Goal: Information Seeking & Learning: Learn about a topic

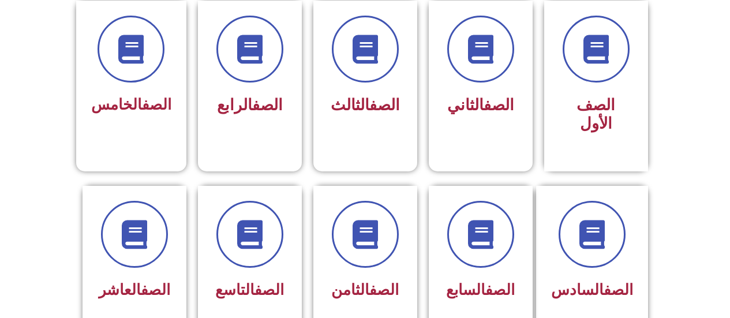
scroll to position [321, 0]
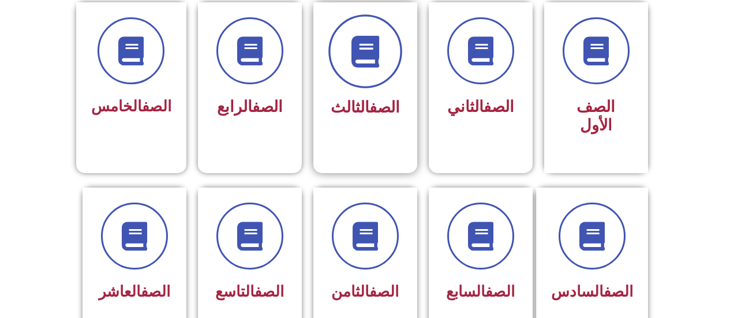
click at [371, 77] on span at bounding box center [365, 51] width 74 height 74
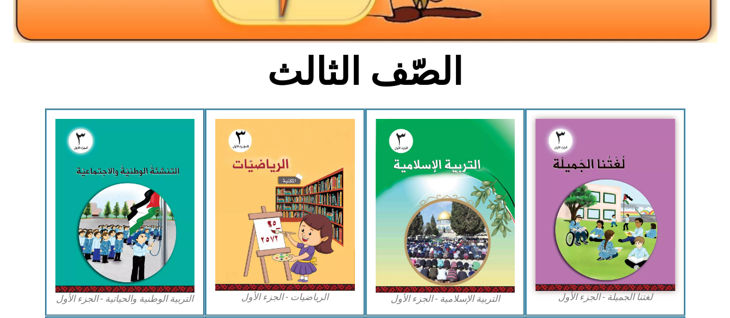
scroll to position [260, 0]
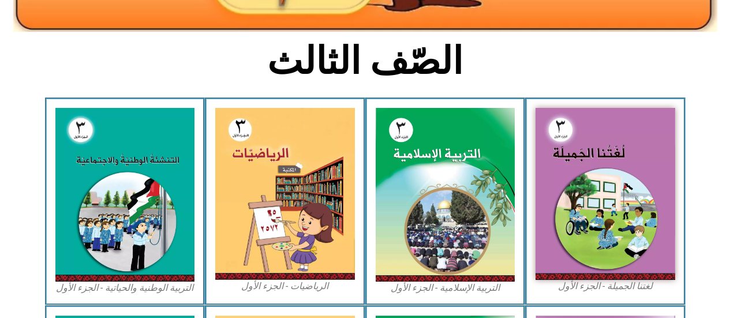
click at [598, 250] on img at bounding box center [605, 194] width 140 height 172
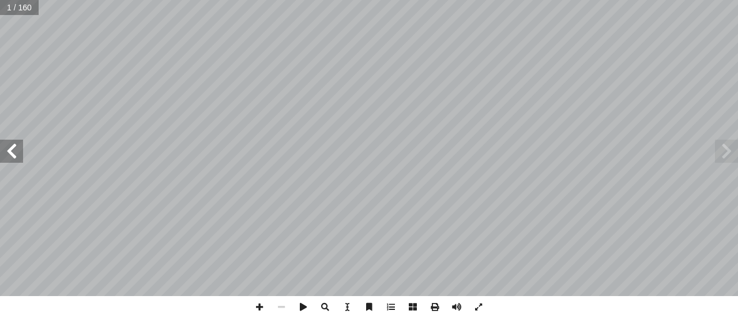
click at [20, 6] on input "text" at bounding box center [19, 7] width 39 height 15
type input "*"
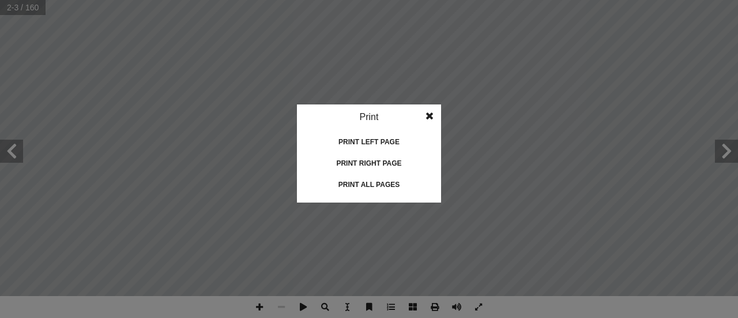
click at [426, 311] on idv "Print Print current page Print left page Print right page Print all pages" at bounding box center [369, 159] width 738 height 318
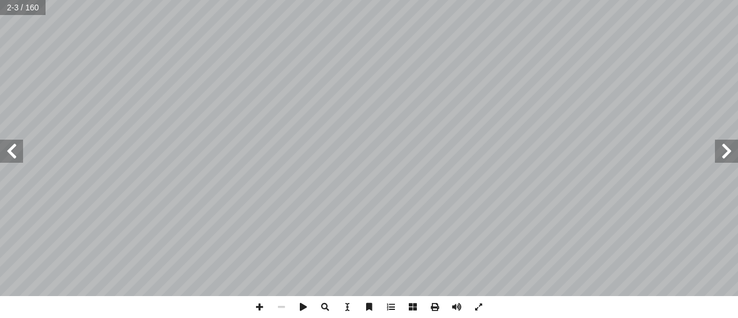
click at [10, 10] on input "text" at bounding box center [23, 7] width 46 height 15
type input "*"
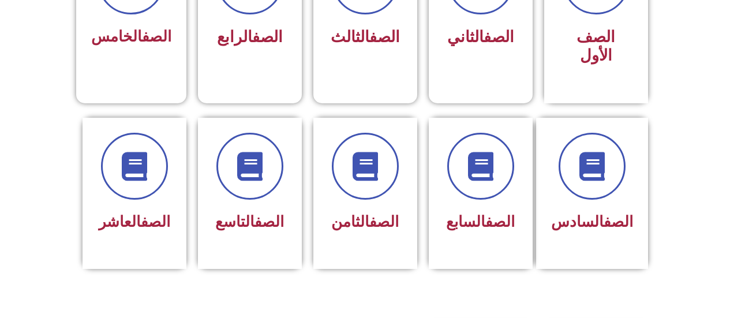
scroll to position [389, 0]
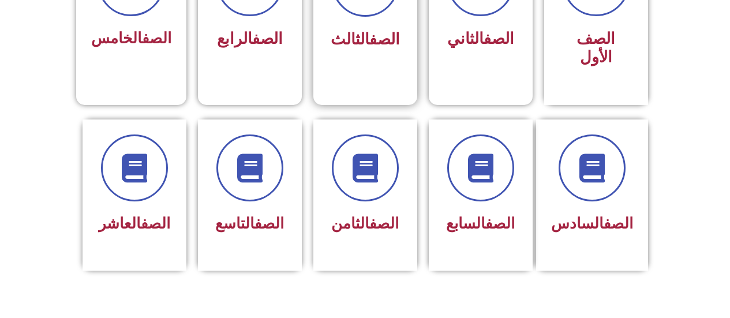
click at [371, 47] on link "الصف" at bounding box center [384, 39] width 31 height 18
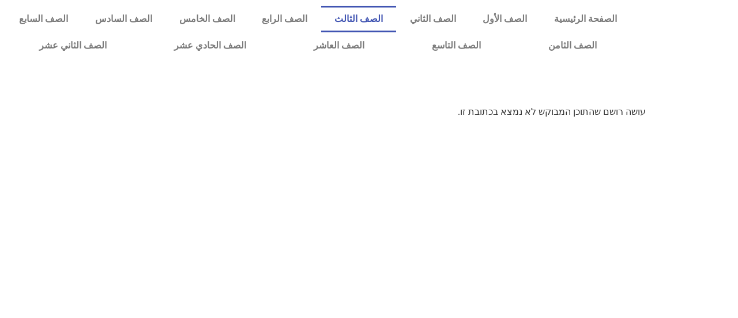
click at [393, 18] on link "الصف الثالث" at bounding box center [359, 19] width 76 height 27
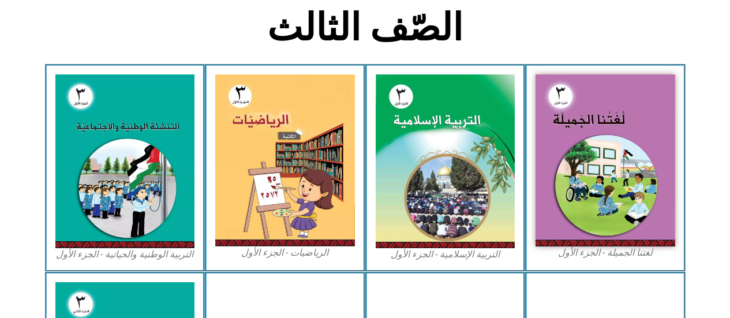
scroll to position [292, 0]
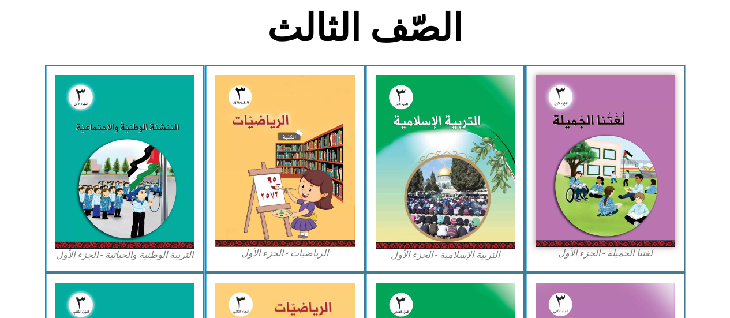
click at [603, 247] on img at bounding box center [605, 161] width 140 height 172
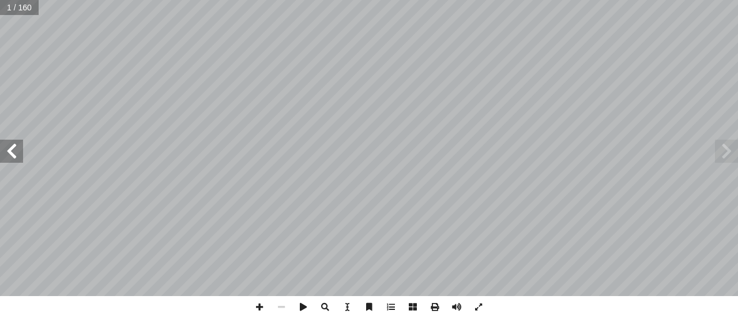
click at [8, 5] on input "text" at bounding box center [19, 7] width 39 height 15
type input "*"
click at [14, 7] on input "text" at bounding box center [23, 7] width 46 height 15
type input "**"
click at [19, 9] on input "text" at bounding box center [27, 7] width 55 height 15
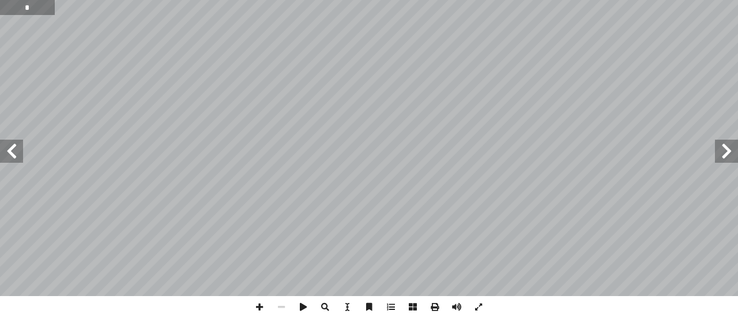
type input "*"
click at [13, 9] on input "text" at bounding box center [23, 7] width 46 height 15
type input "*"
click at [12, 9] on input "text" at bounding box center [23, 7] width 46 height 15
type input "**"
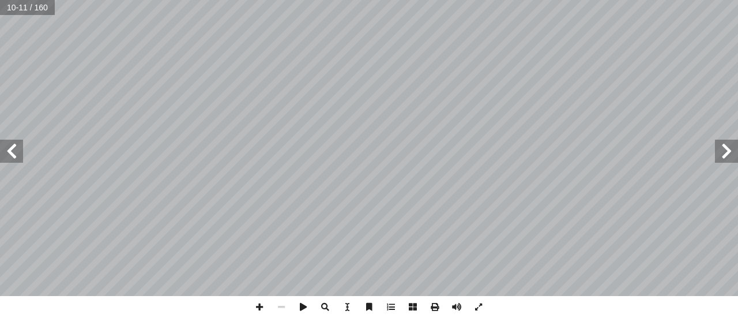
click at [16, 6] on input "text" at bounding box center [27, 7] width 54 height 15
type input "**"
